Goal: Information Seeking & Learning: Learn about a topic

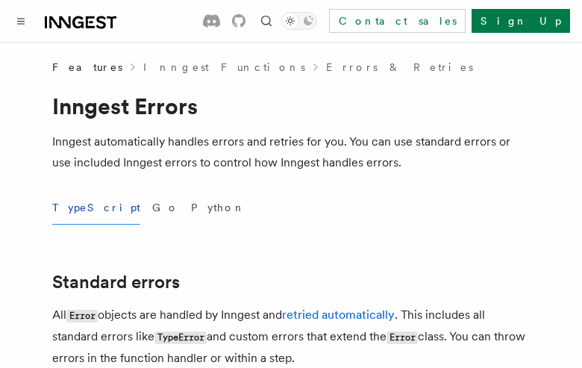
click at [78, 207] on button "TypeScript" at bounding box center [96, 208] width 88 height 34
click at [152, 207] on button "Go" at bounding box center [165, 208] width 27 height 34
